Goal: Find specific page/section: Find specific page/section

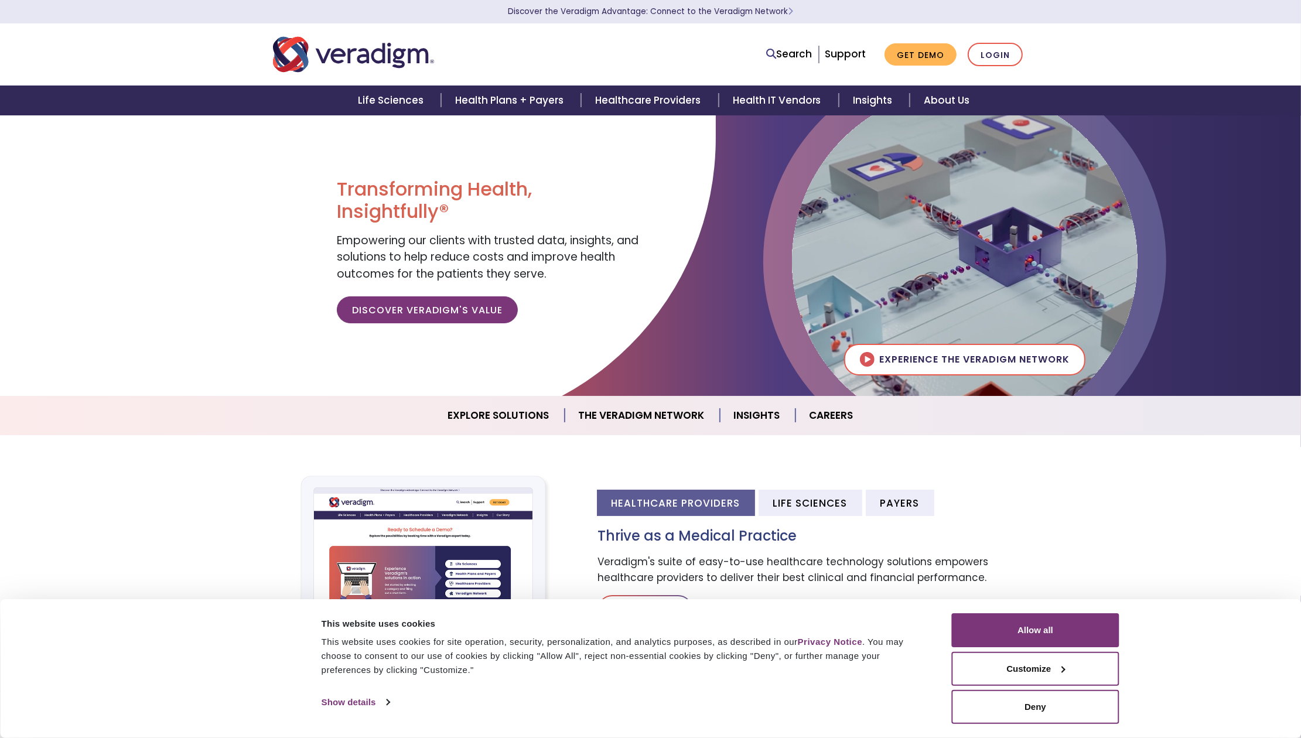
click at [405, 388] on div "Transforming Health, Insightfully® Empowering our clients with trusted data, in…" at bounding box center [489, 255] width 322 height 281
click at [282, 454] on section "Healthcare Providers Life Sciences Payers Thrive as a Medical Practice Veradigm…" at bounding box center [650, 563] width 1301 height 256
click at [922, 101] on link "About Us" at bounding box center [947, 101] width 74 height 30
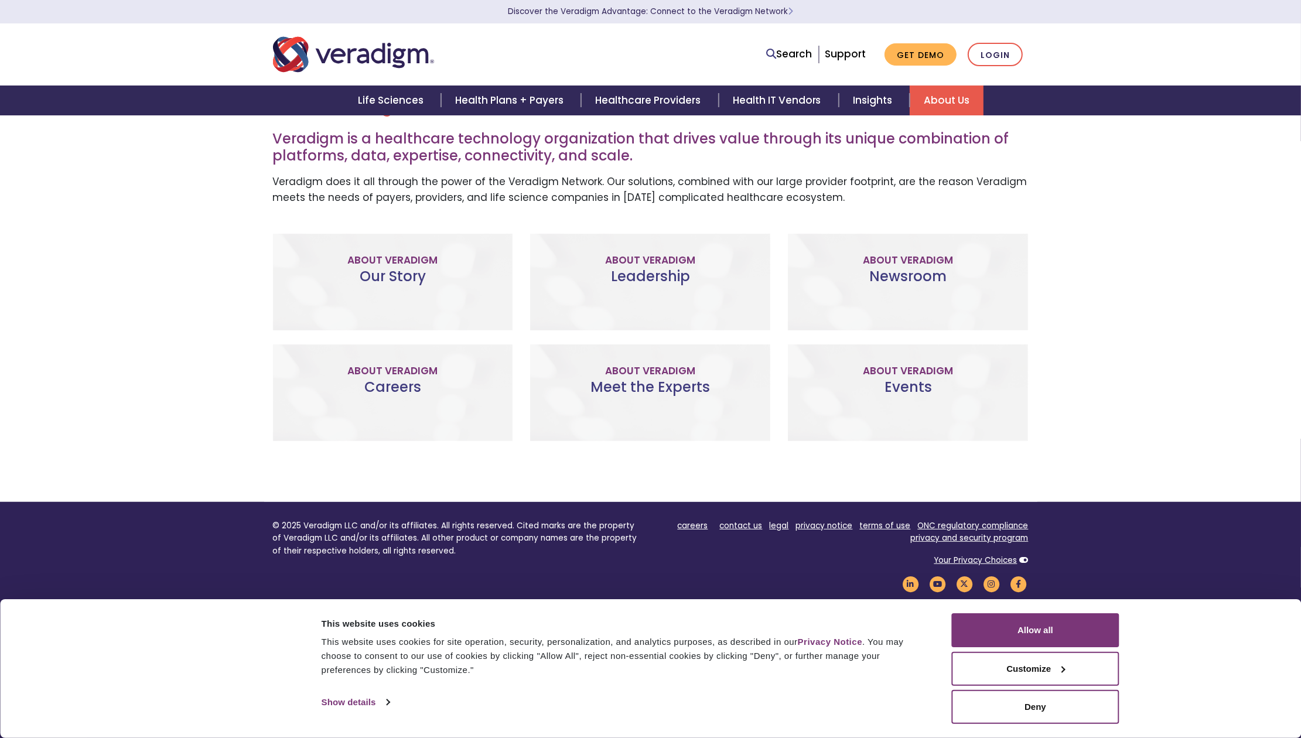
scroll to position [318, 0]
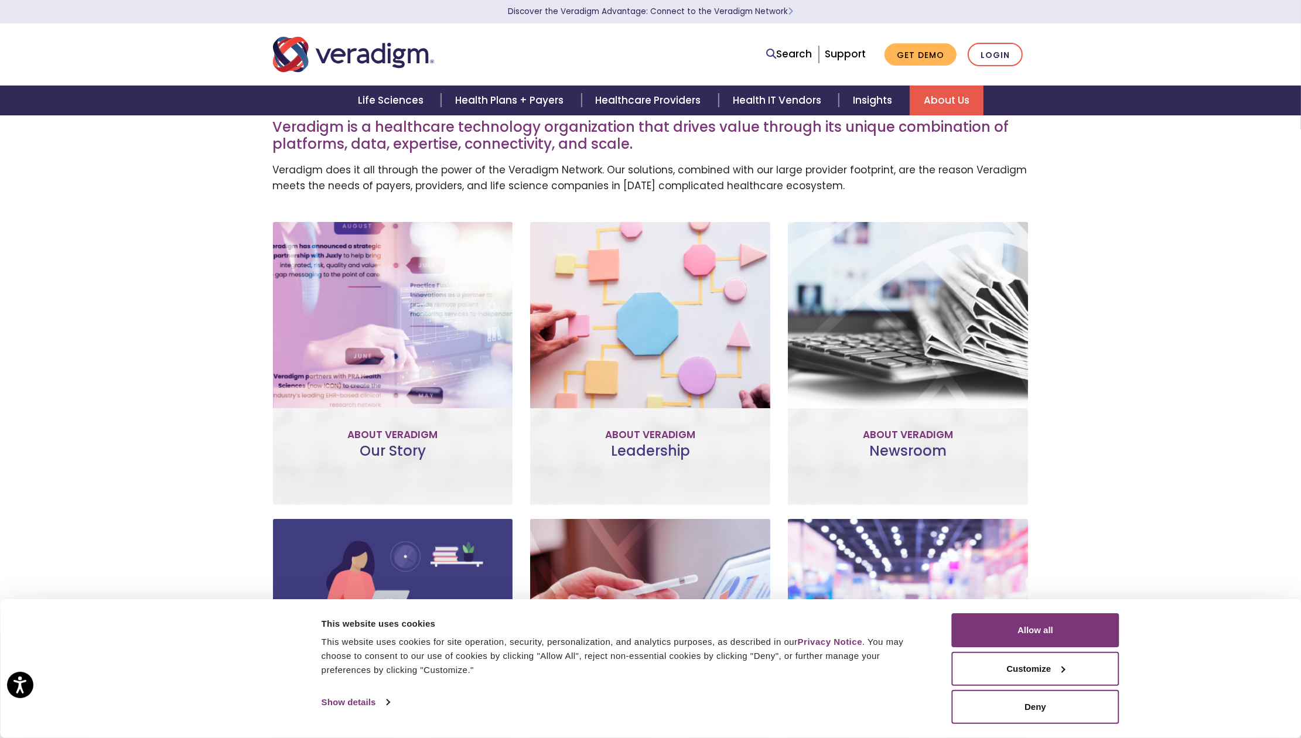
click at [652, 411] on link "Meet the Team" at bounding box center [650, 415] width 108 height 27
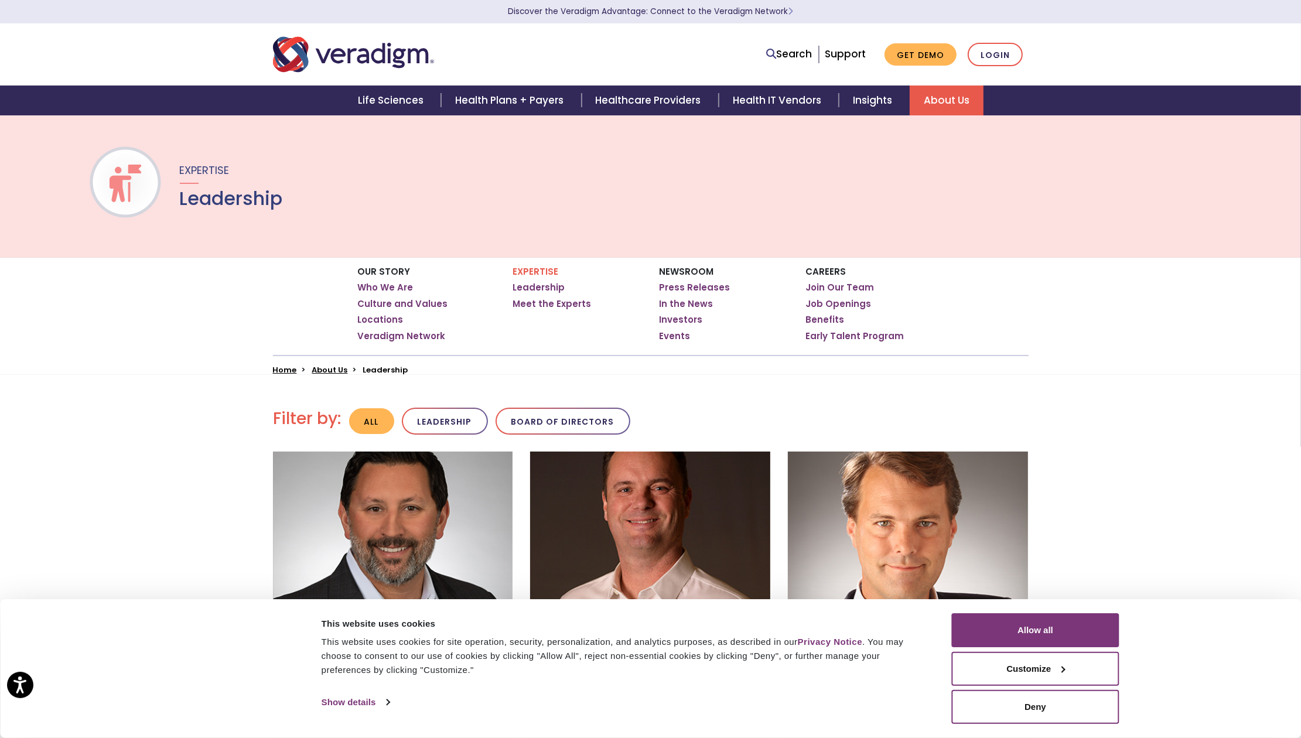
click at [1132, 320] on div "Our Story Who We Are Culture and Values Locations Veradigm Network Expertise Ho…" at bounding box center [650, 316] width 1301 height 117
